Goal: Task Accomplishment & Management: Complete application form

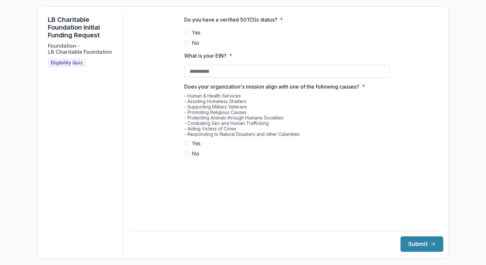
click at [187, 35] on span at bounding box center [186, 32] width 5 height 5
click at [205, 77] on input "What is your EIN? *" at bounding box center [287, 71] width 206 height 13
type input "**********"
click at [188, 146] on span at bounding box center [186, 143] width 5 height 5
click at [414, 244] on button "Submit" at bounding box center [422, 243] width 43 height 15
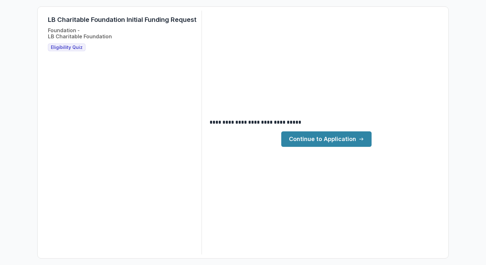
click at [322, 139] on link "Continue to Application" at bounding box center [326, 138] width 90 height 15
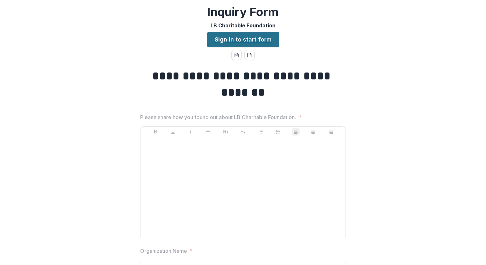
click at [242, 40] on link "Sign in to start form" at bounding box center [243, 39] width 72 height 15
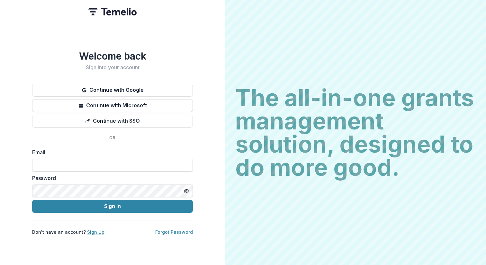
click at [94, 229] on link "Sign Up" at bounding box center [95, 231] width 17 height 5
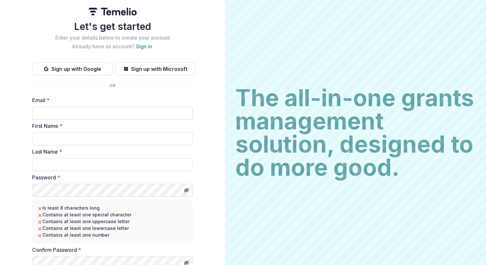
click at [45, 112] on input "Email *" at bounding box center [112, 112] width 161 height 13
type input "**********"
click at [61, 135] on input "First Name *" at bounding box center [112, 138] width 161 height 13
type input "*****"
type input "*********"
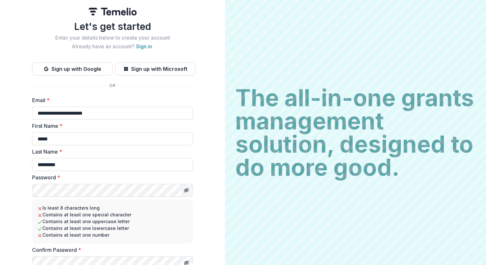
click at [185, 190] on line "Toggle password visibility" at bounding box center [187, 190] width 4 height 4
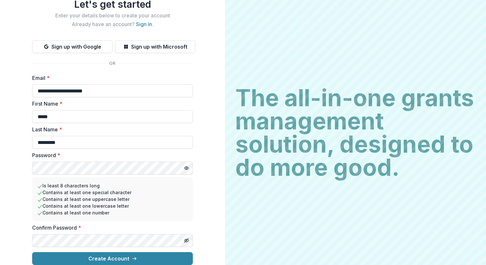
scroll to position [27, 0]
click at [186, 239] on icon "Toggle password visibility" at bounding box center [186, 240] width 3 height 3
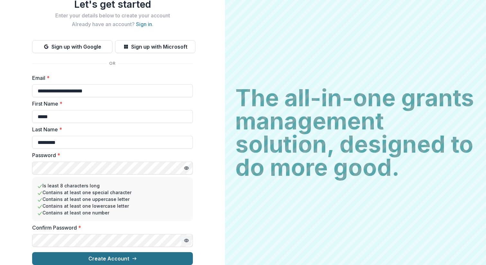
click at [101, 253] on button "Create Account" at bounding box center [112, 258] width 161 height 13
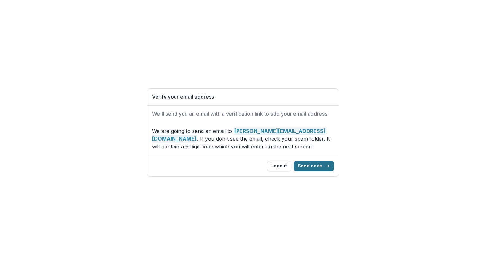
click at [315, 166] on button "Send code" at bounding box center [314, 166] width 40 height 10
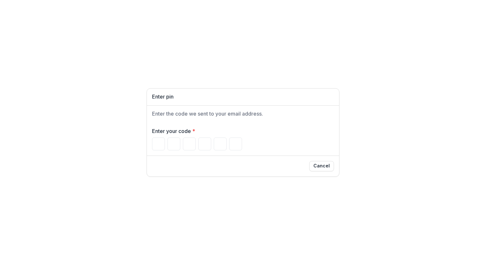
type input "*"
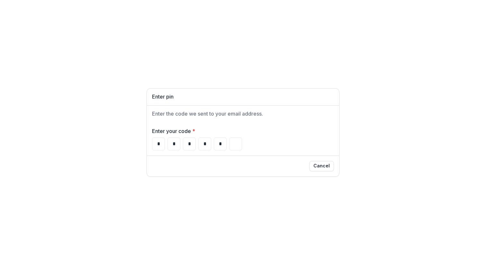
type input "*"
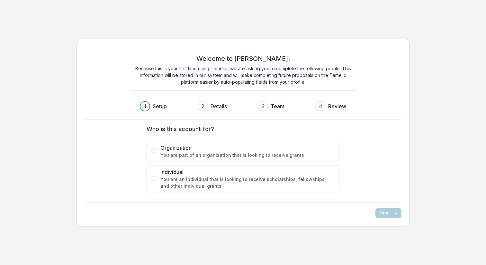
click at [153, 149] on span at bounding box center [154, 150] width 5 height 5
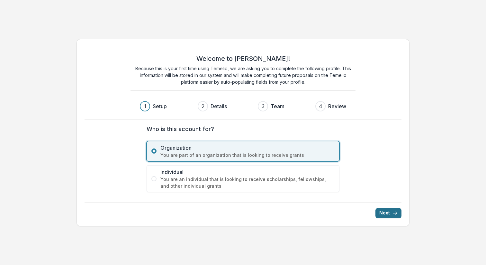
click at [384, 210] on button "Next" at bounding box center [389, 213] width 26 height 10
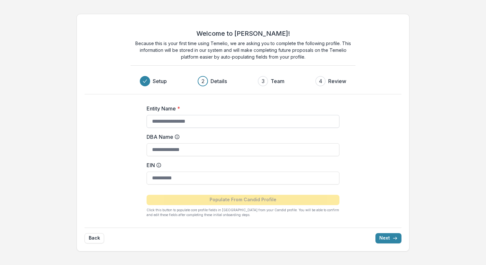
click at [192, 118] on input "Entity Name *" at bounding box center [243, 121] width 193 height 13
type input "**********"
click at [168, 149] on input "DBA Name" at bounding box center [243, 149] width 193 height 13
click at [126, 157] on div "**********" at bounding box center [243, 158] width 257 height 128
click at [163, 177] on input "EIN" at bounding box center [243, 177] width 193 height 13
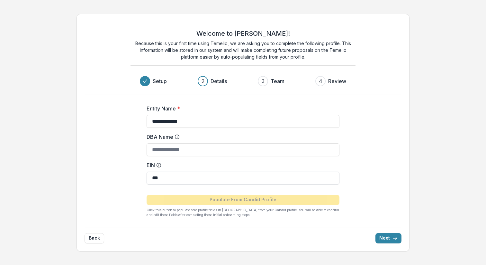
click at [163, 176] on input "***" at bounding box center [243, 177] width 193 height 13
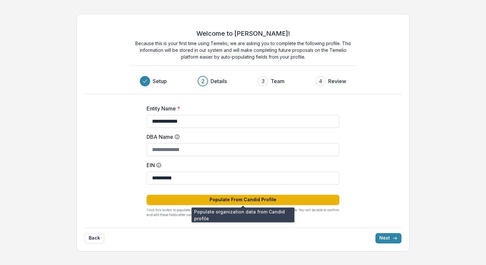
type input "**********"
click at [227, 197] on button "Populate From Candid Profile" at bounding box center [243, 200] width 193 height 10
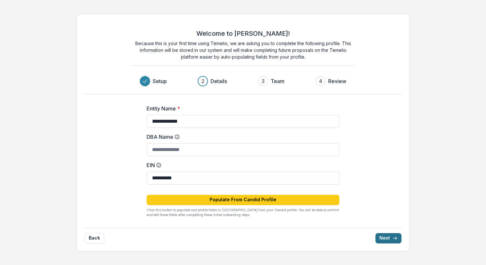
click at [384, 238] on button "Next" at bounding box center [389, 238] width 26 height 10
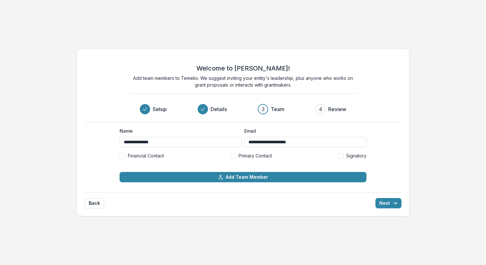
click at [232, 155] on span at bounding box center [233, 156] width 6 height 6
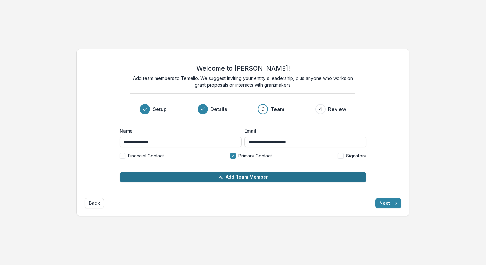
click at [229, 178] on button "Add Team Member" at bounding box center [243, 177] width 247 height 10
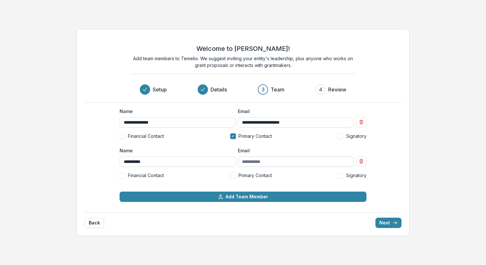
type input "**********"
click at [247, 161] on input "Email" at bounding box center [296, 161] width 116 height 10
click at [268, 161] on input "Email" at bounding box center [296, 161] width 116 height 10
type input "**********"
click at [361, 159] on icon "Remove team member" at bounding box center [361, 161] width 5 height 5
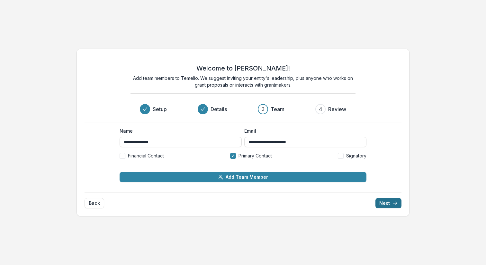
click at [388, 204] on button "Next" at bounding box center [389, 203] width 26 height 10
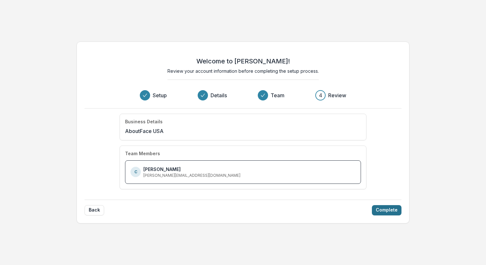
click at [389, 209] on button "Complete" at bounding box center [387, 210] width 30 height 10
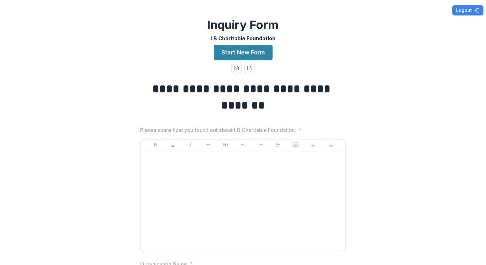
click at [256, 177] on div at bounding box center [243, 200] width 200 height 97
click at [248, 50] on button "Start New Form" at bounding box center [243, 52] width 59 height 15
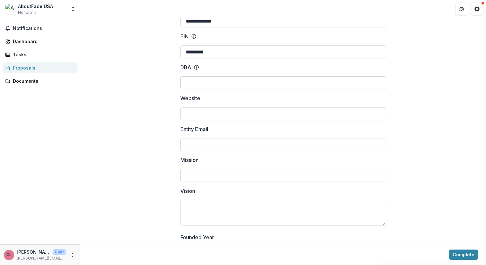
scroll to position [64, 0]
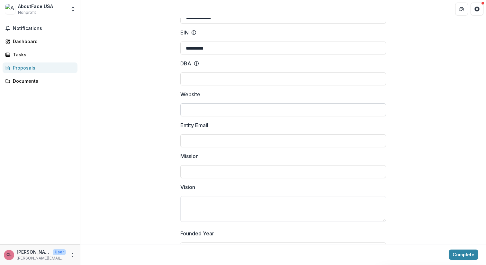
click at [194, 109] on input "Website" at bounding box center [283, 109] width 206 height 13
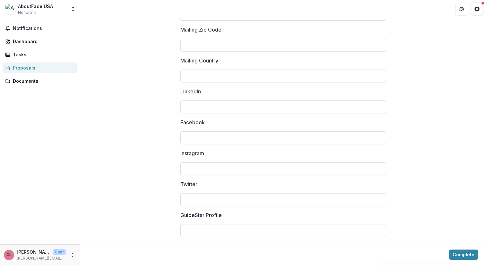
scroll to position [864, 0]
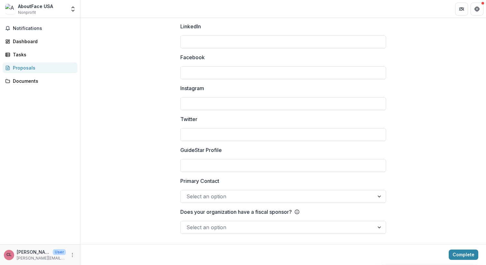
click at [258, 227] on div at bounding box center [278, 227] width 182 height 9
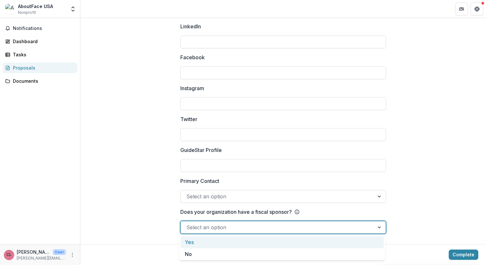
click at [260, 211] on p "Does your organization have a fiscal sponsor?" at bounding box center [236, 212] width 112 height 8
click at [188, 223] on input "Does your organization have a fiscal sponsor?" at bounding box center [188, 227] width 2 height 8
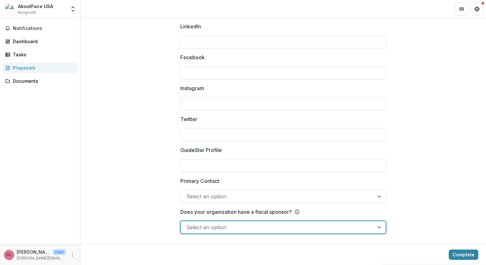
click at [298, 211] on icon at bounding box center [297, 210] width 1 height 1
click at [188, 223] on input "Does your organization have a fiscal sponsor?" at bounding box center [188, 227] width 2 height 8
click at [298, 211] on icon at bounding box center [297, 210] width 1 height 1
click at [188, 223] on input "Does your organization have a fiscal sponsor?" at bounding box center [188, 227] width 2 height 8
click at [298, 211] on icon at bounding box center [297, 210] width 1 height 1
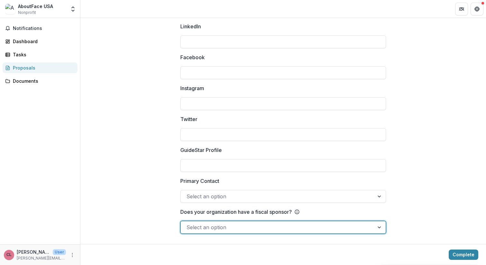
click at [188, 223] on input "Does your organization have a fiscal sponsor?" at bounding box center [188, 227] width 2 height 8
click at [253, 166] on input "GuideStar Profile" at bounding box center [283, 165] width 206 height 13
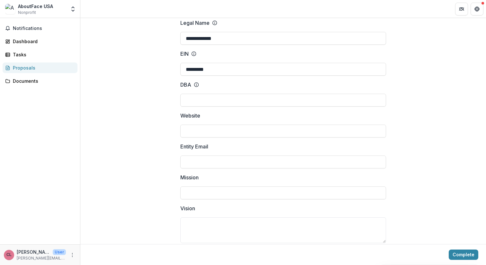
scroll to position [0, 0]
